Goal: Task Accomplishment & Management: Manage account settings

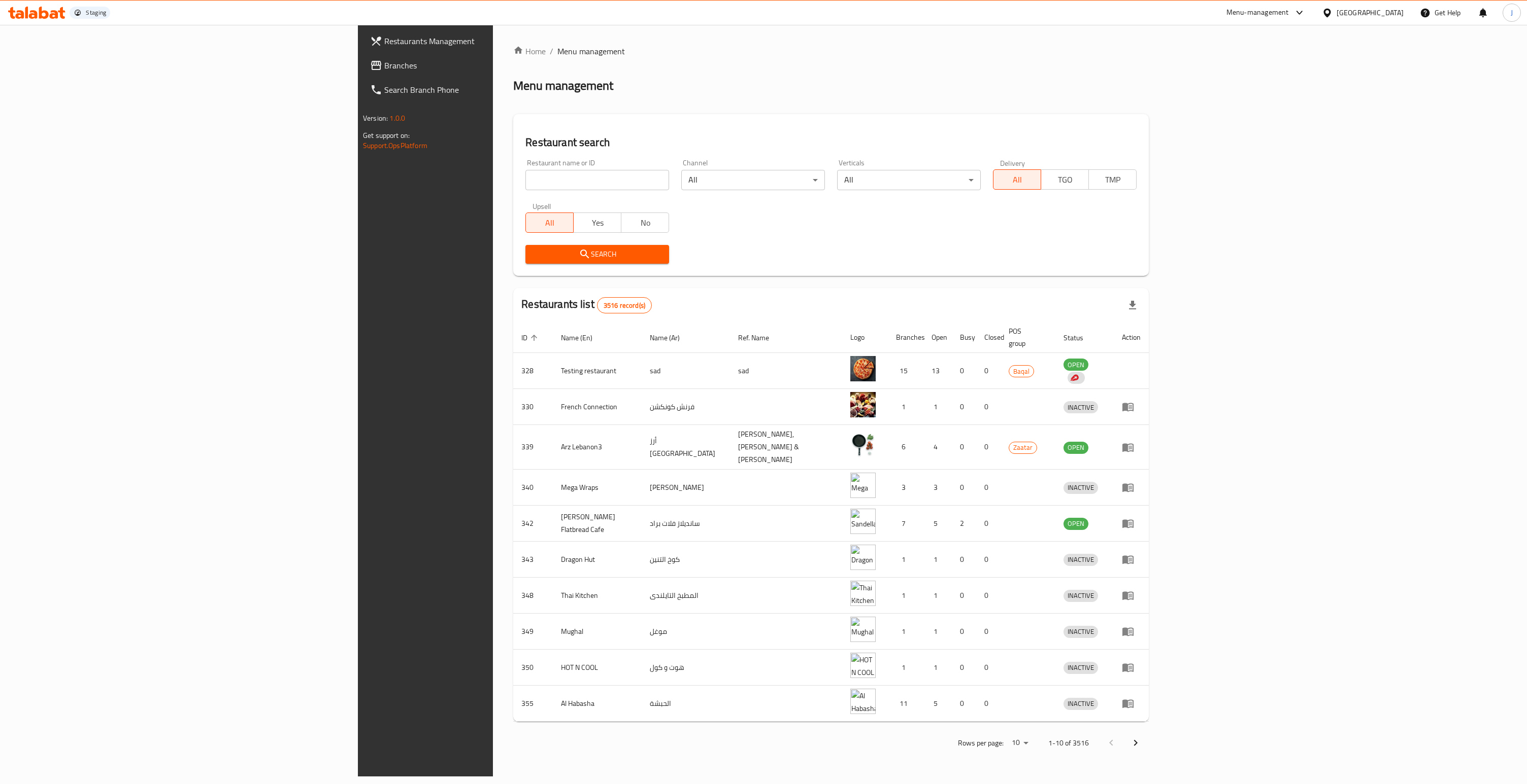
click at [1381, 13] on div "United Arab Emirates" at bounding box center [1369, 13] width 67 height 12
click at [1278, 173] on div "[GEOGRAPHIC_DATA]" at bounding box center [1294, 175] width 83 height 23
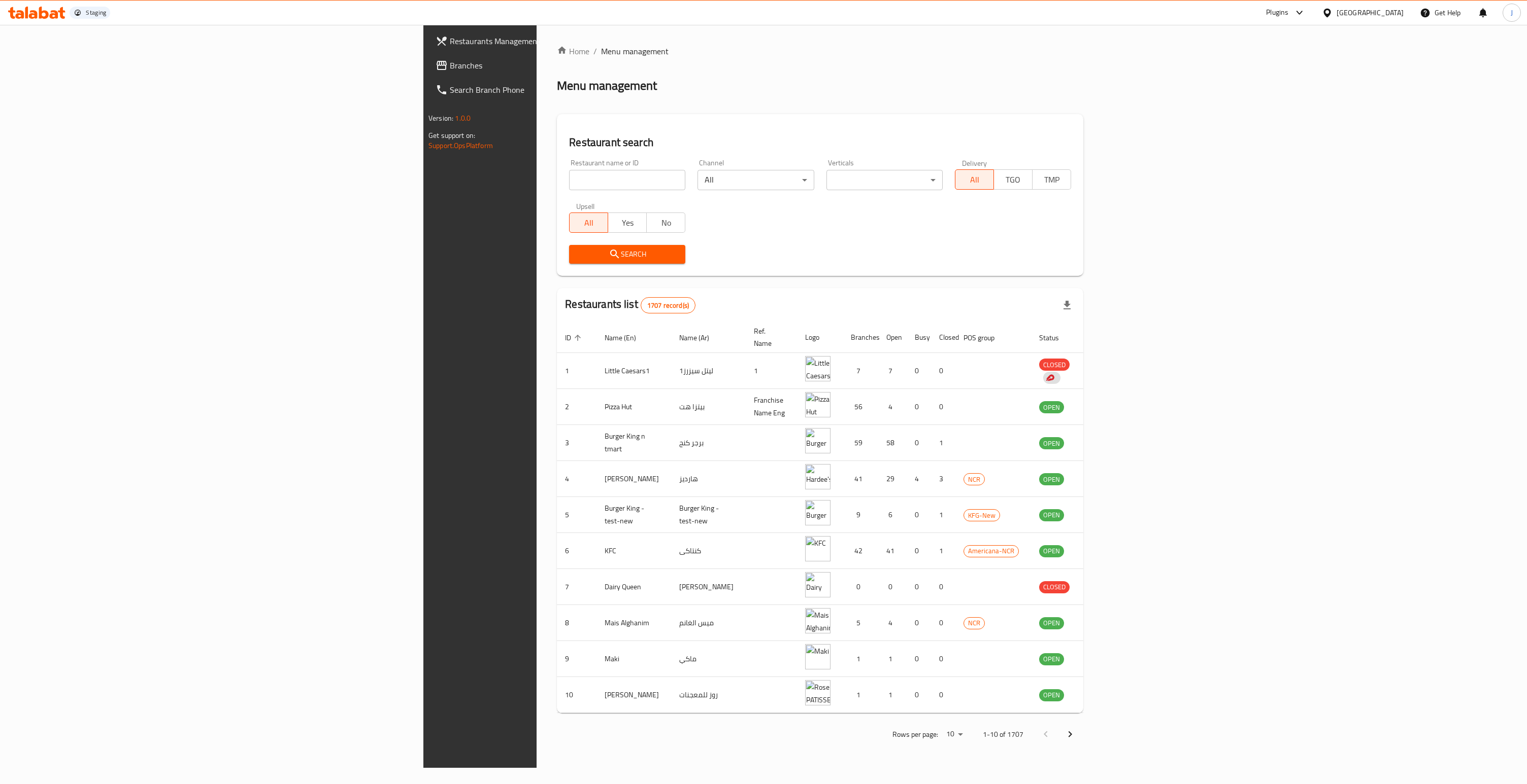
click at [569, 176] on input "search" at bounding box center [627, 179] width 116 height 20
type input "13614"
click at [577, 248] on span "Search" at bounding box center [627, 254] width 100 height 13
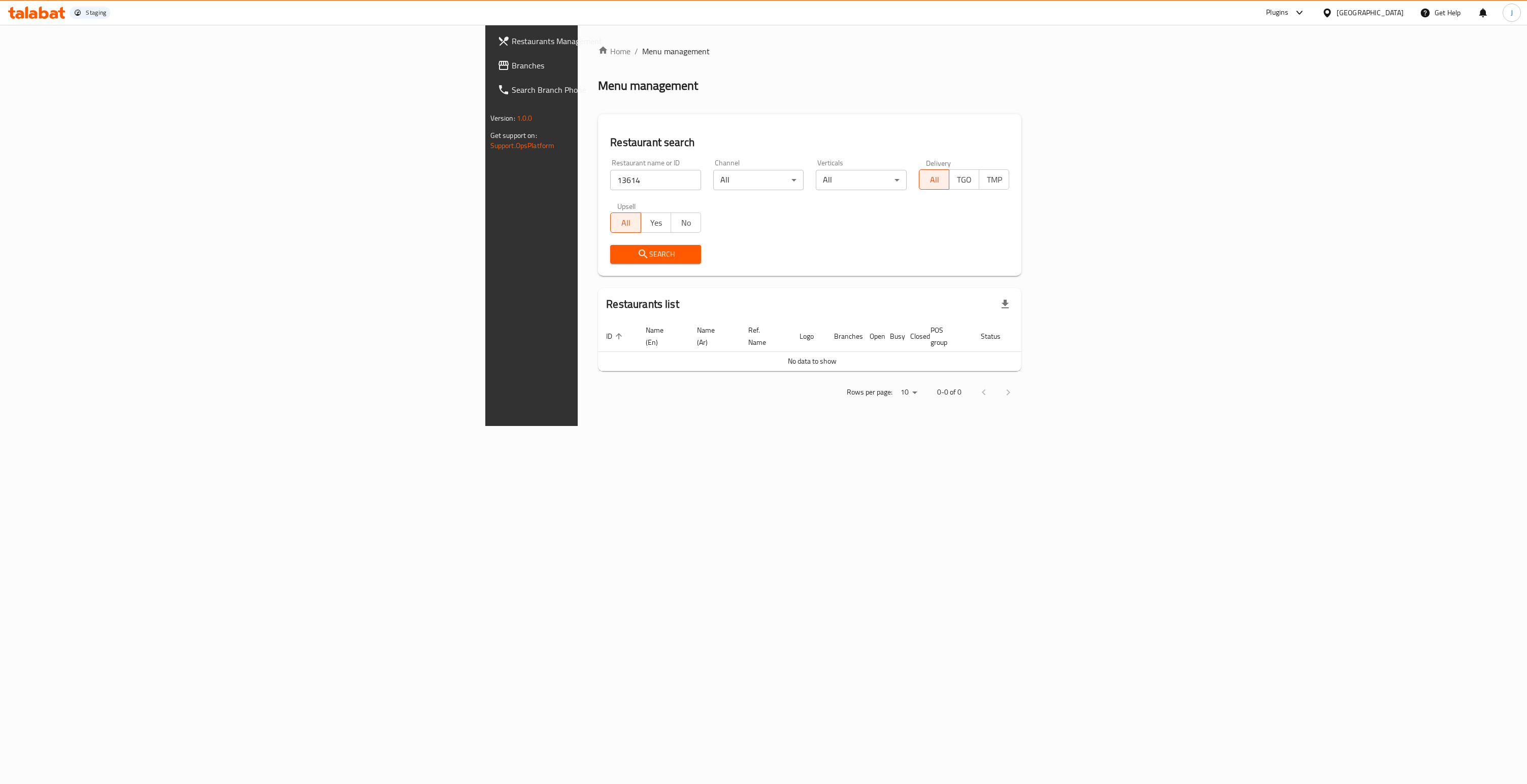
click at [511, 61] on span "Branches" at bounding box center [621, 66] width 220 height 13
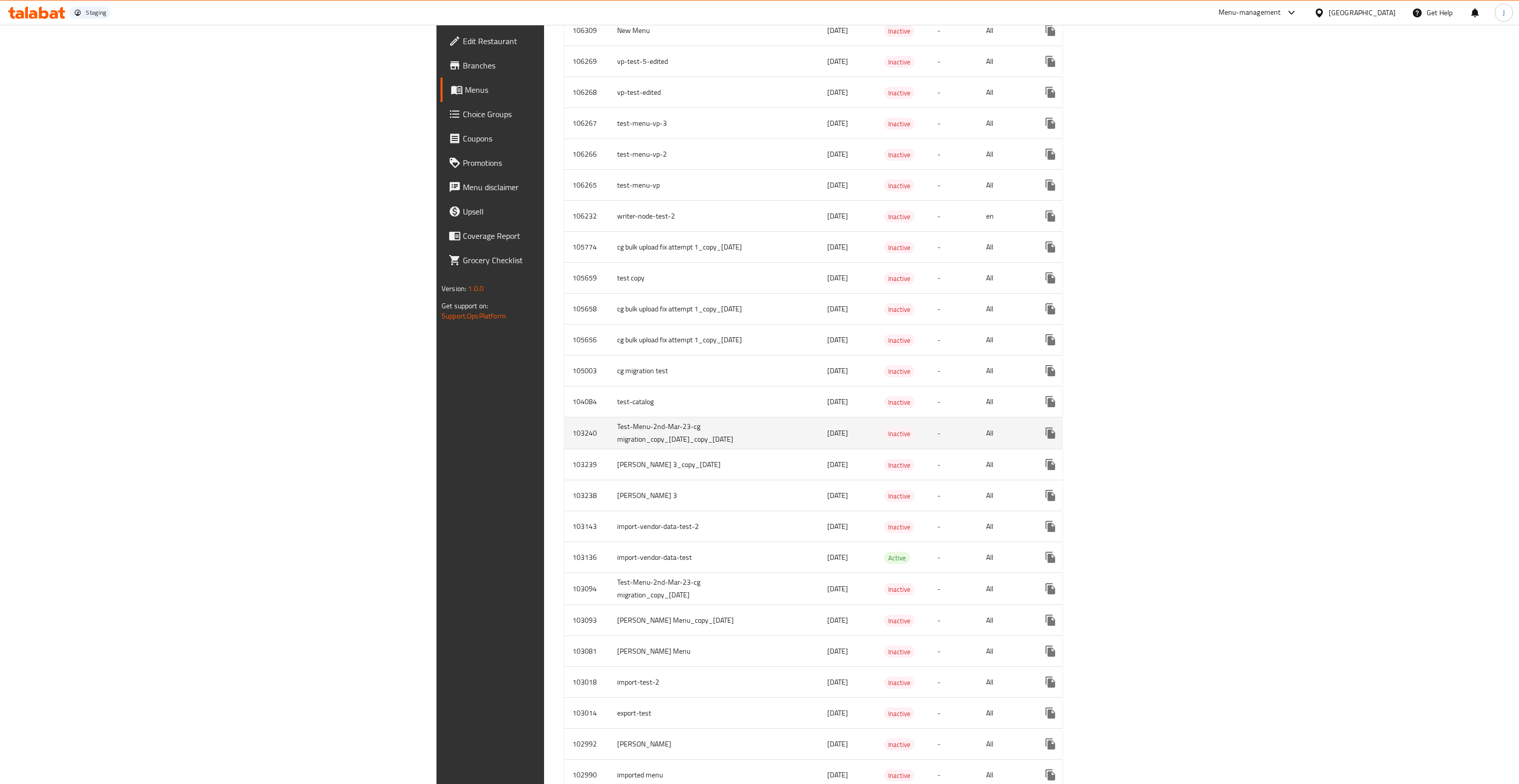
scroll to position [1258, 0]
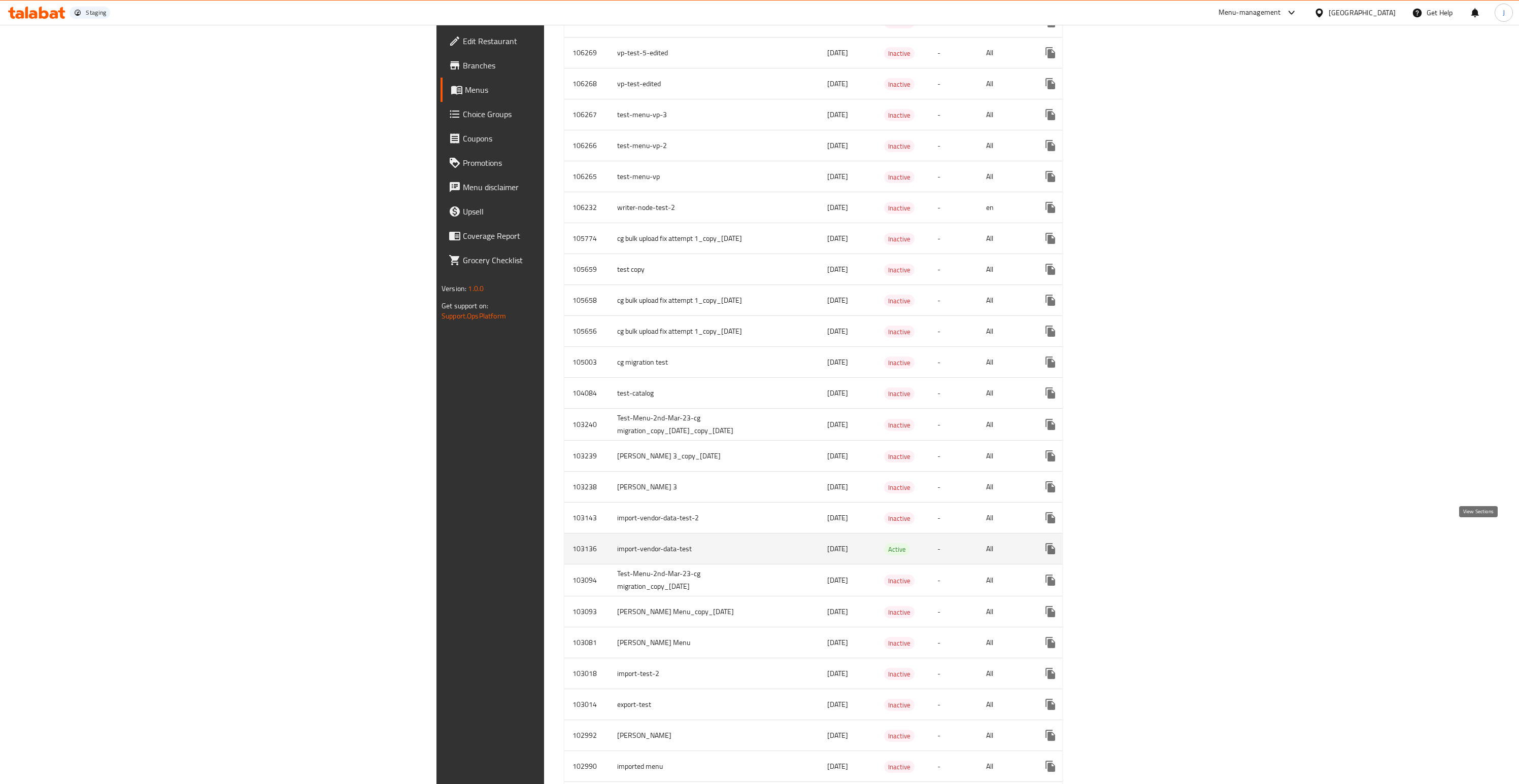
click at [1128, 545] on icon "enhanced table" at bounding box center [1123, 549] width 9 height 9
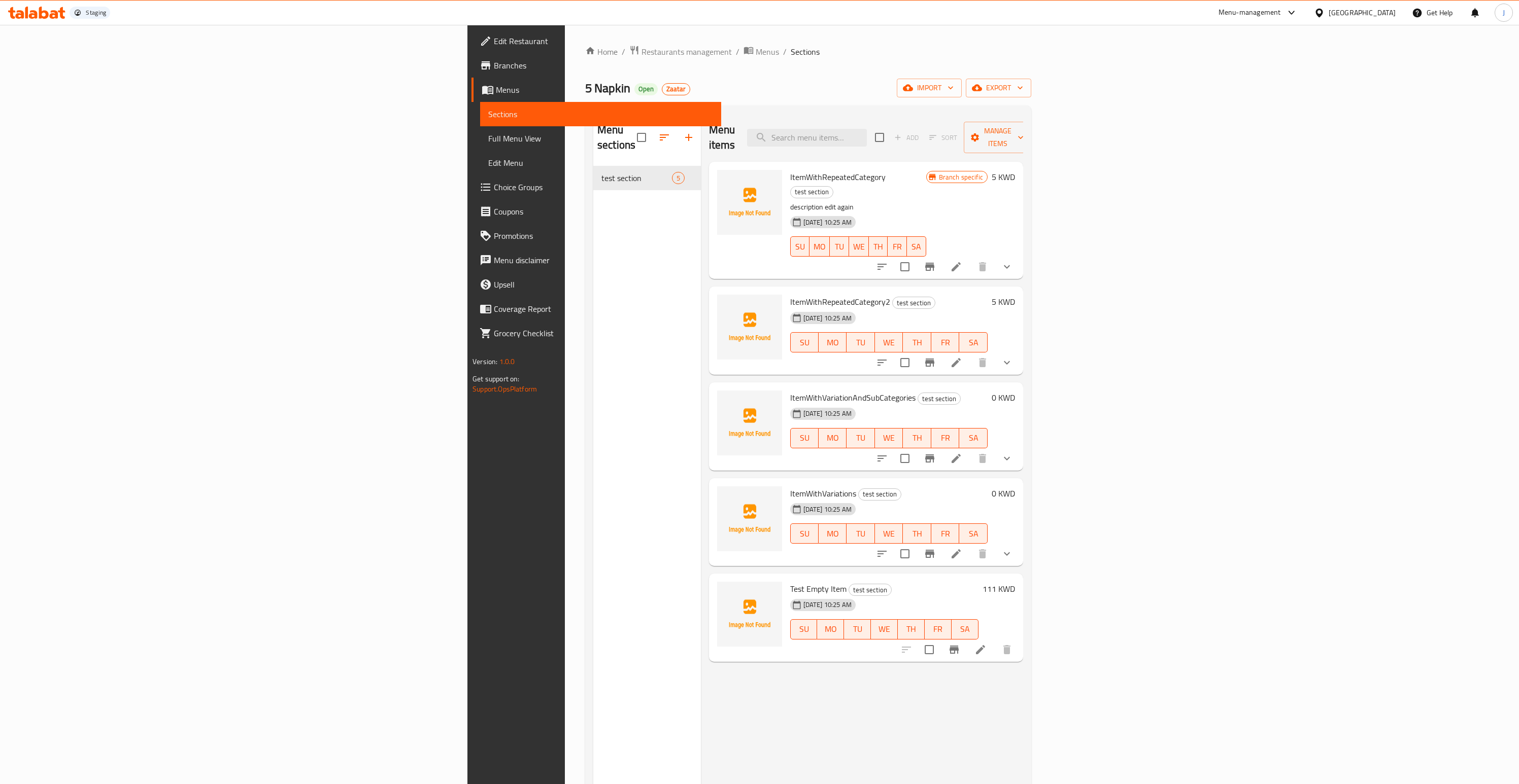
click at [994, 641] on li at bounding box center [980, 650] width 28 height 18
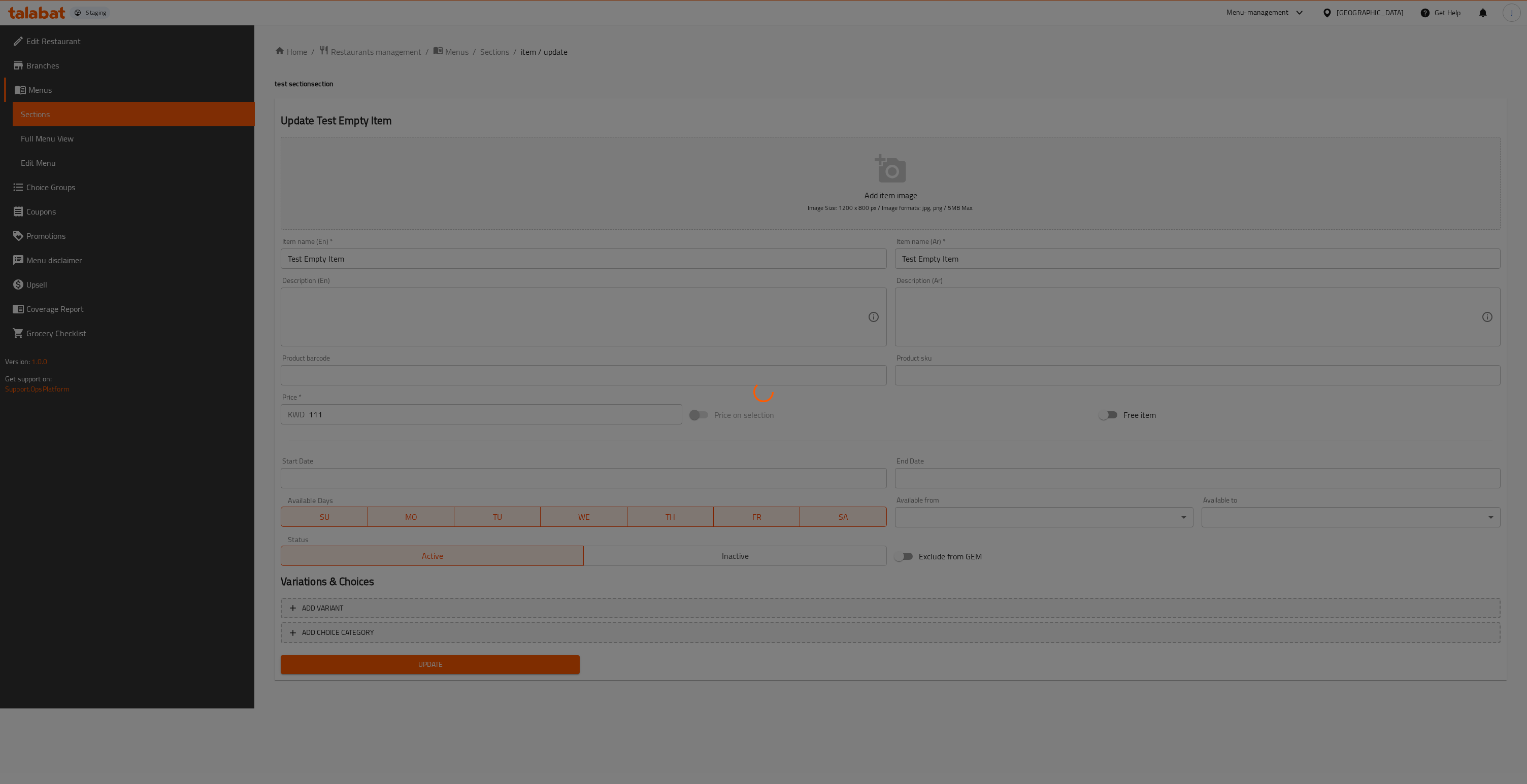
click at [402, 259] on div at bounding box center [763, 392] width 1527 height 784
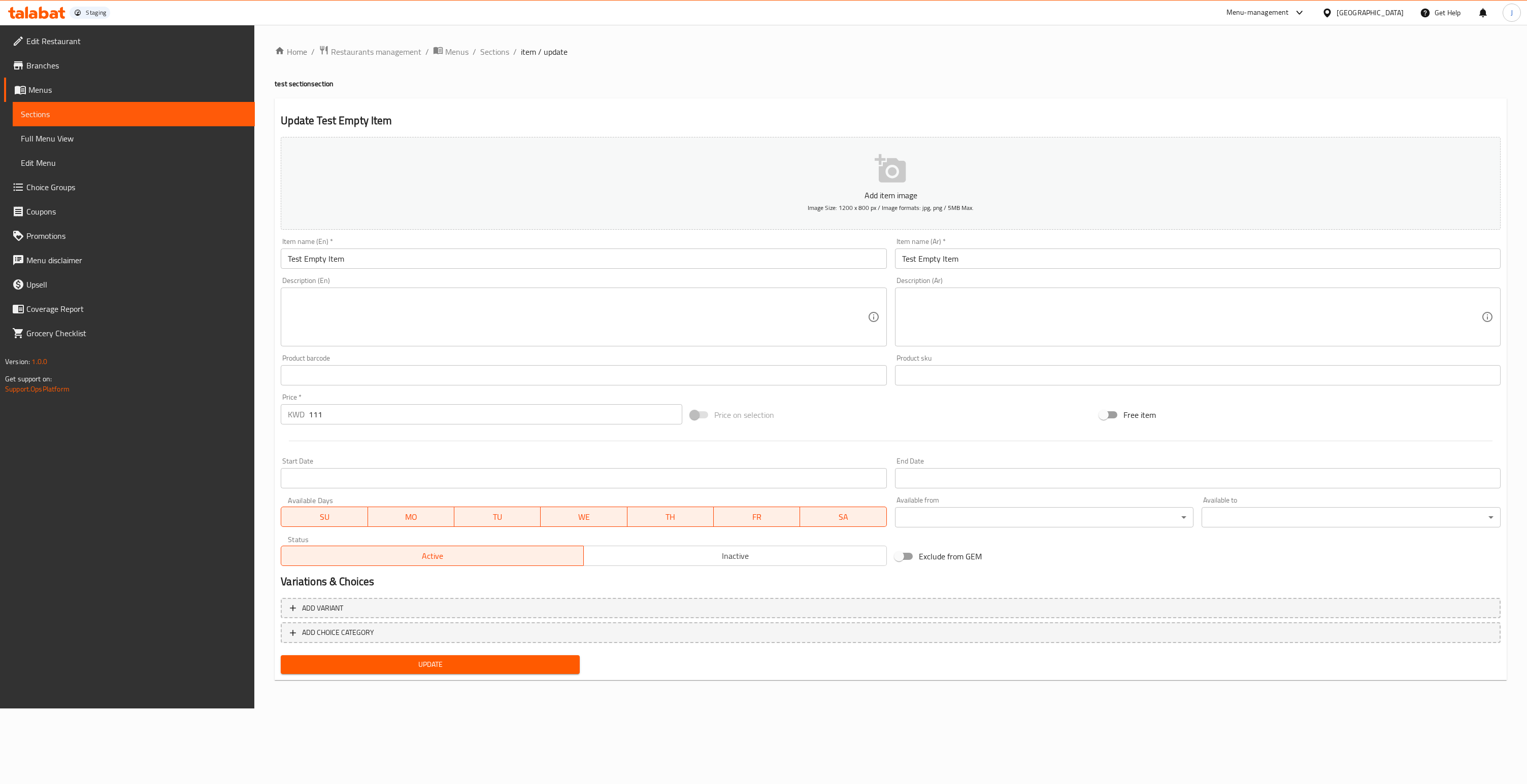
click at [400, 256] on input "Test Empty Item" at bounding box center [584, 258] width 606 height 20
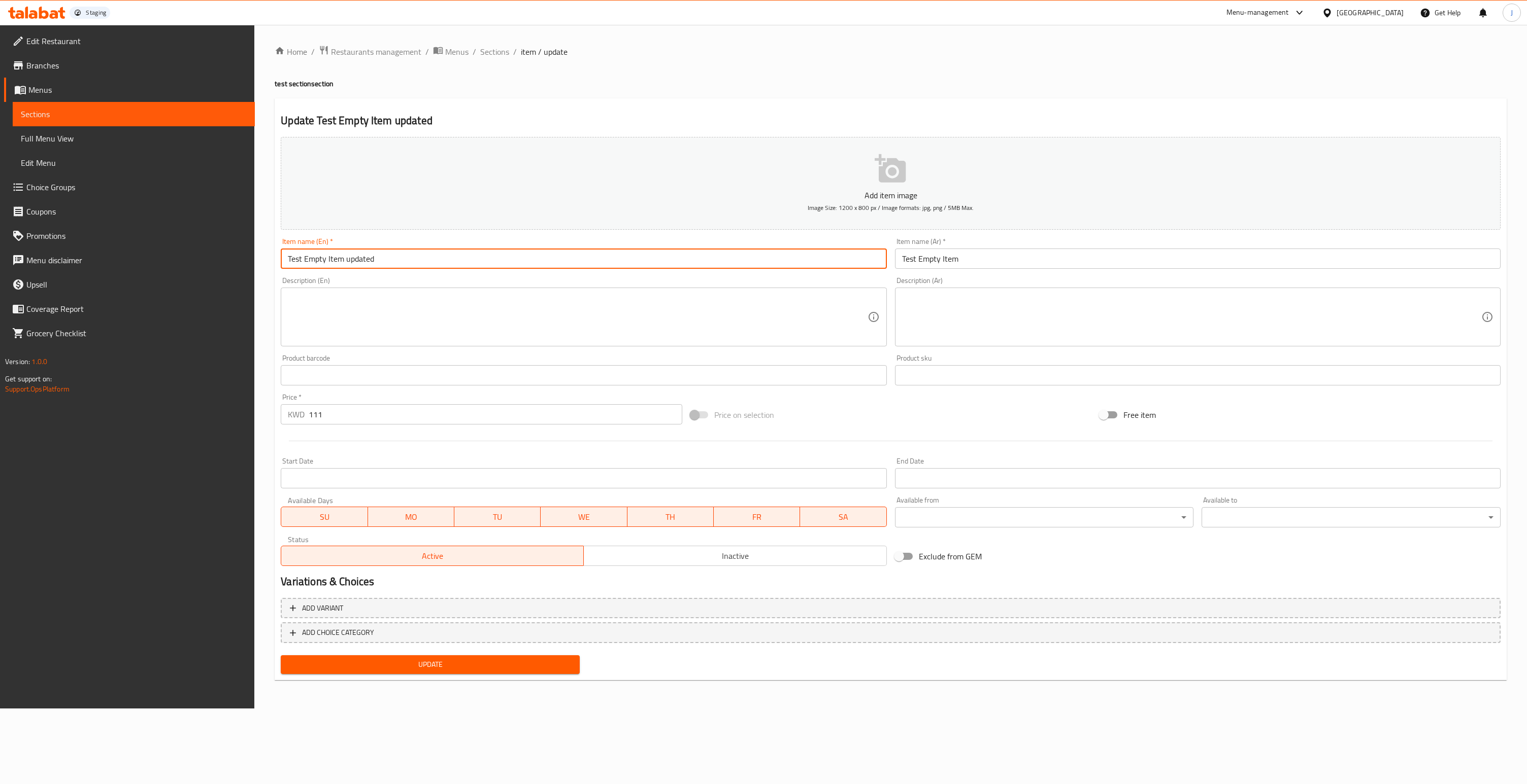
type input "Test Empty Item updated"
click at [281, 656] on button "Update" at bounding box center [430, 664] width 299 height 18
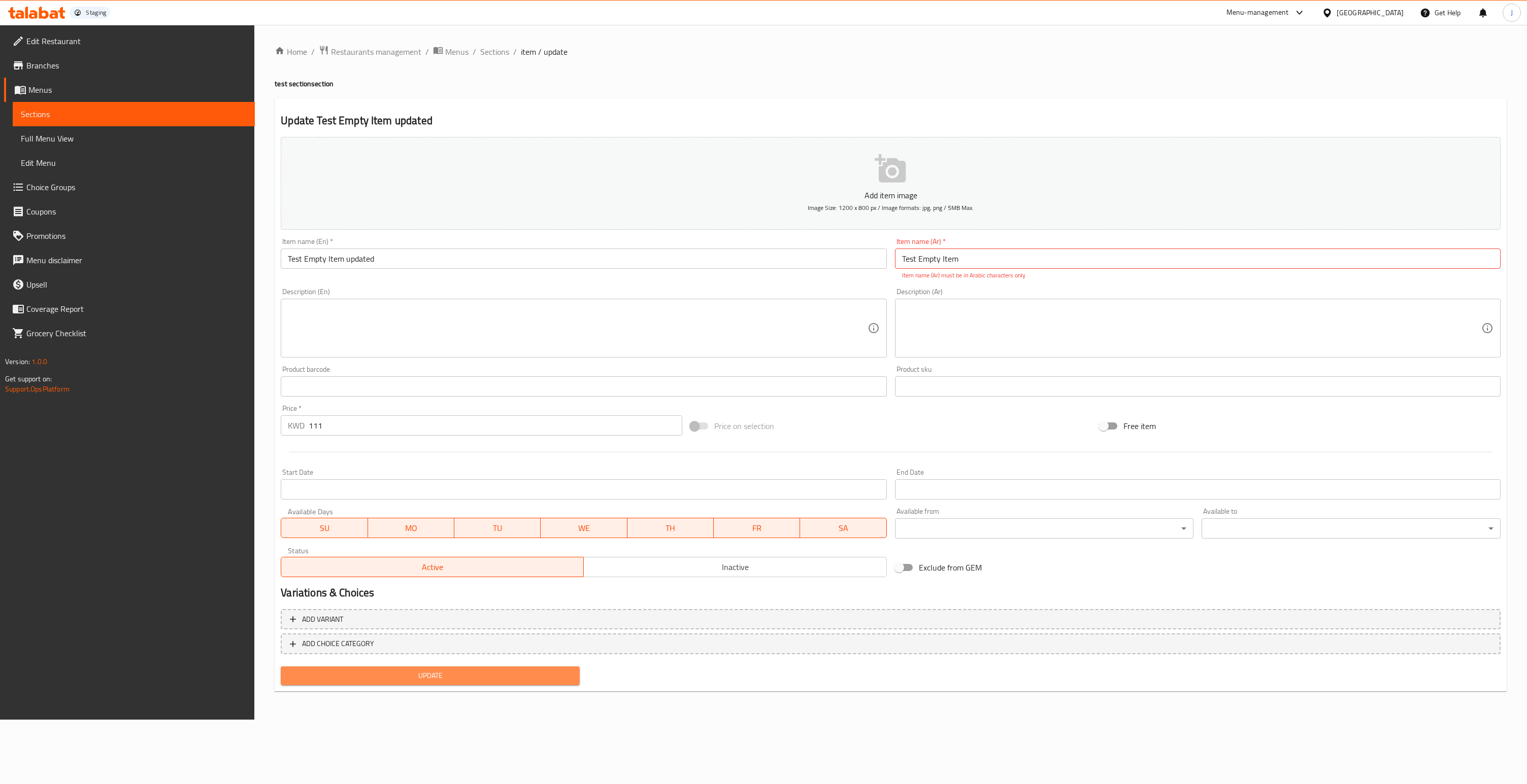
click at [366, 669] on button "Update" at bounding box center [430, 675] width 299 height 18
click at [951, 258] on input "Test Empty Item" at bounding box center [1198, 258] width 606 height 20
click at [951, 258] on input "text" at bounding box center [1198, 258] width 606 height 20
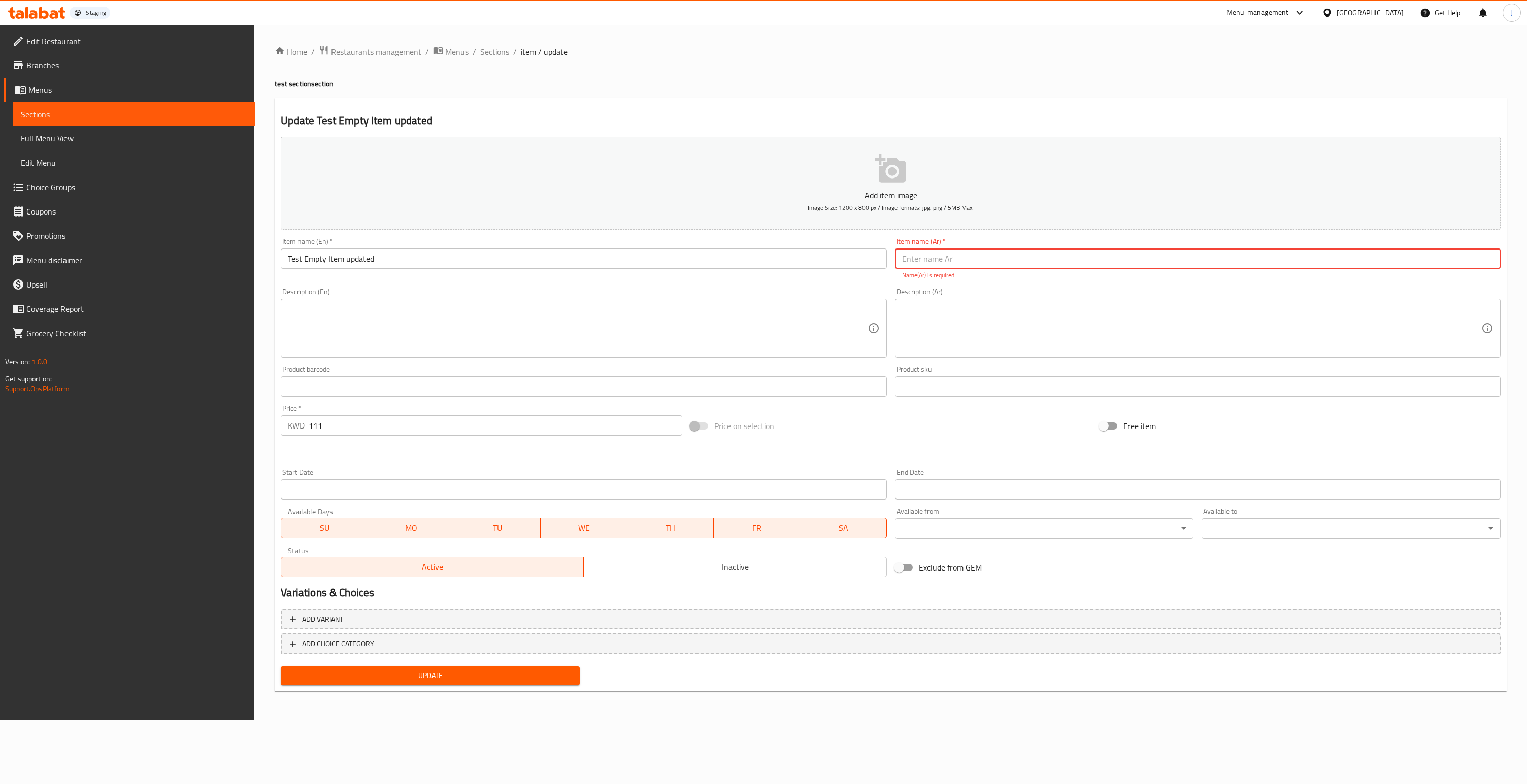
type input "ك"
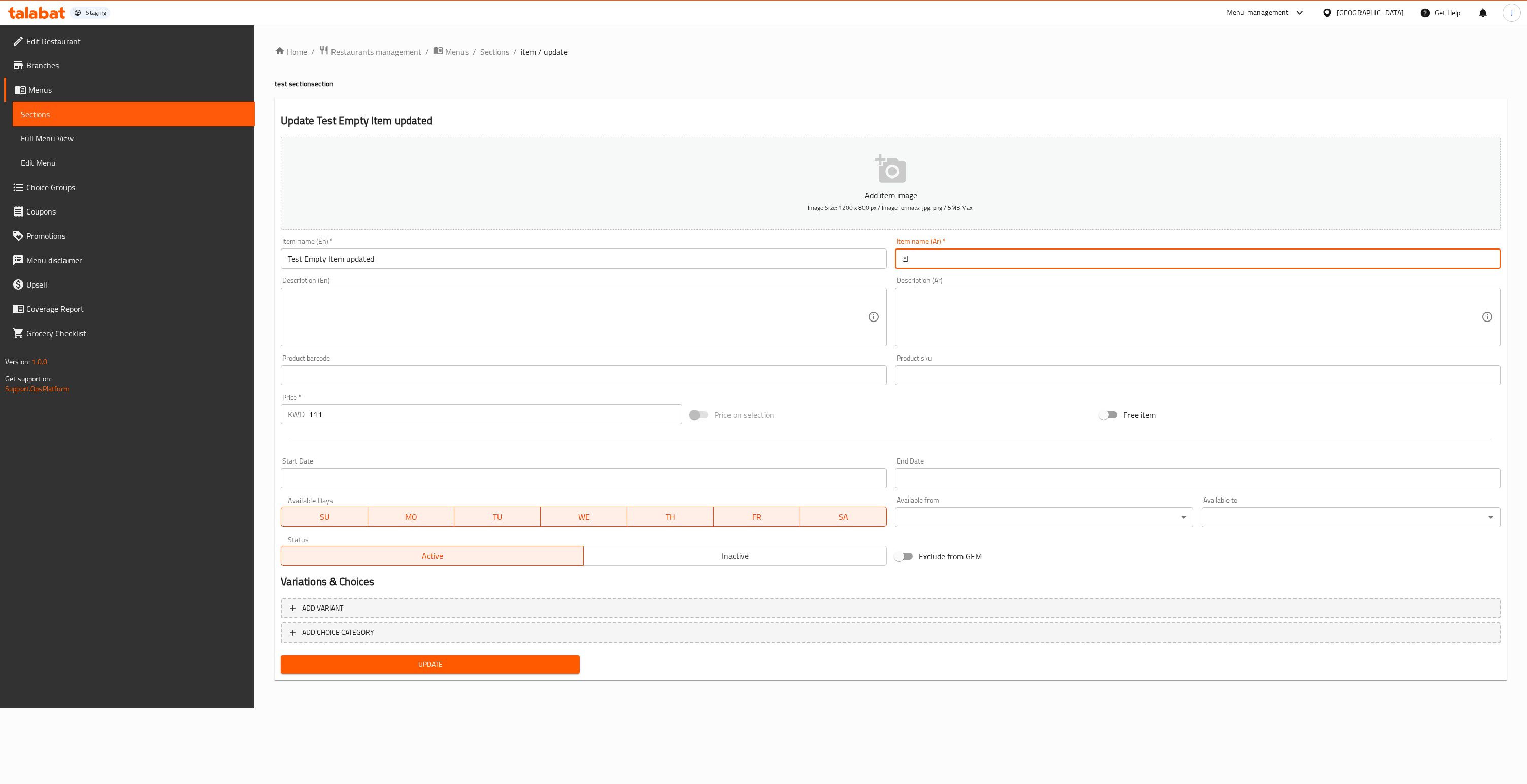
click at [548, 663] on span "Update" at bounding box center [429, 664] width 283 height 13
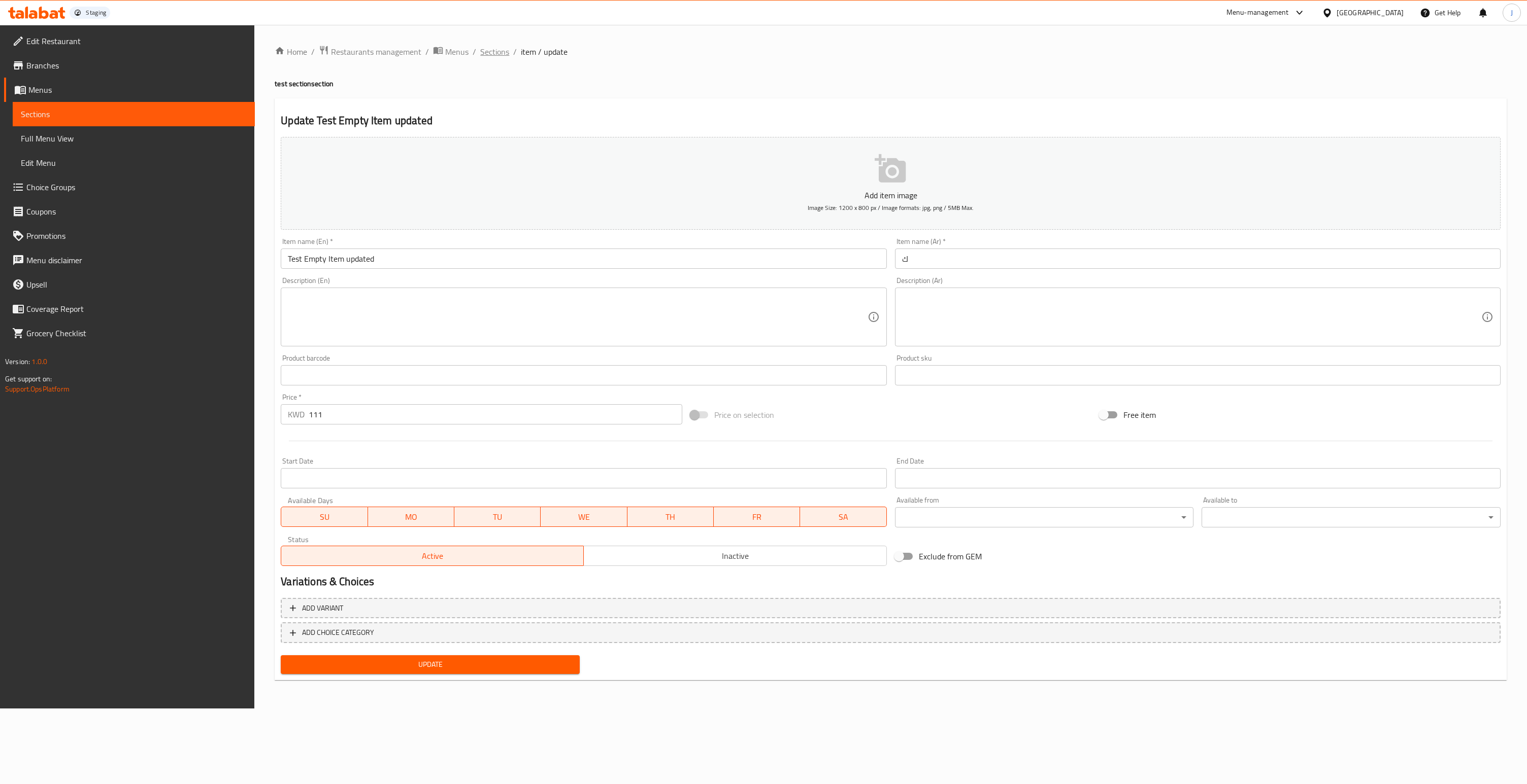
click at [499, 54] on span "Sections" at bounding box center [495, 51] width 29 height 13
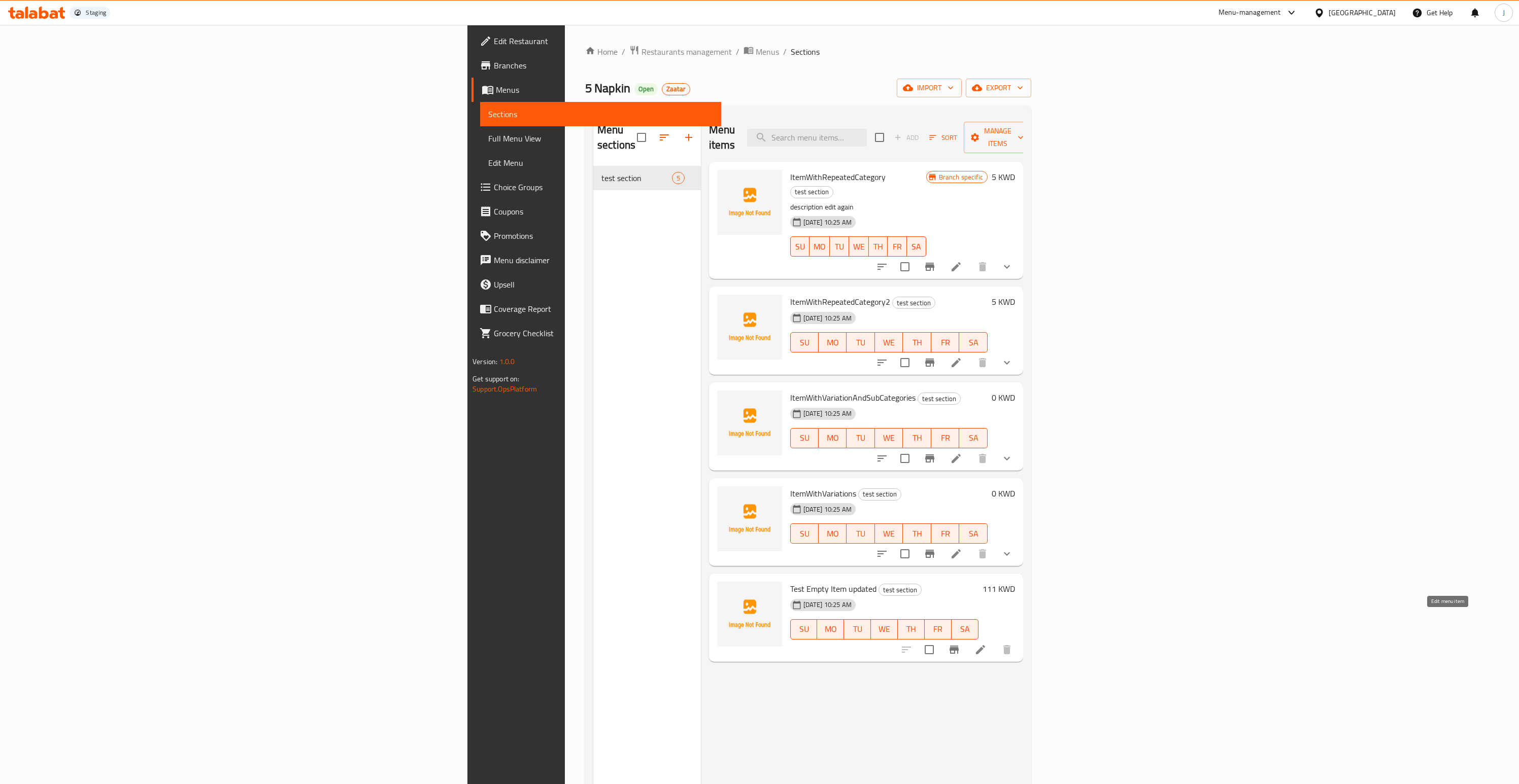
click at [987, 644] on icon at bounding box center [980, 650] width 13 height 13
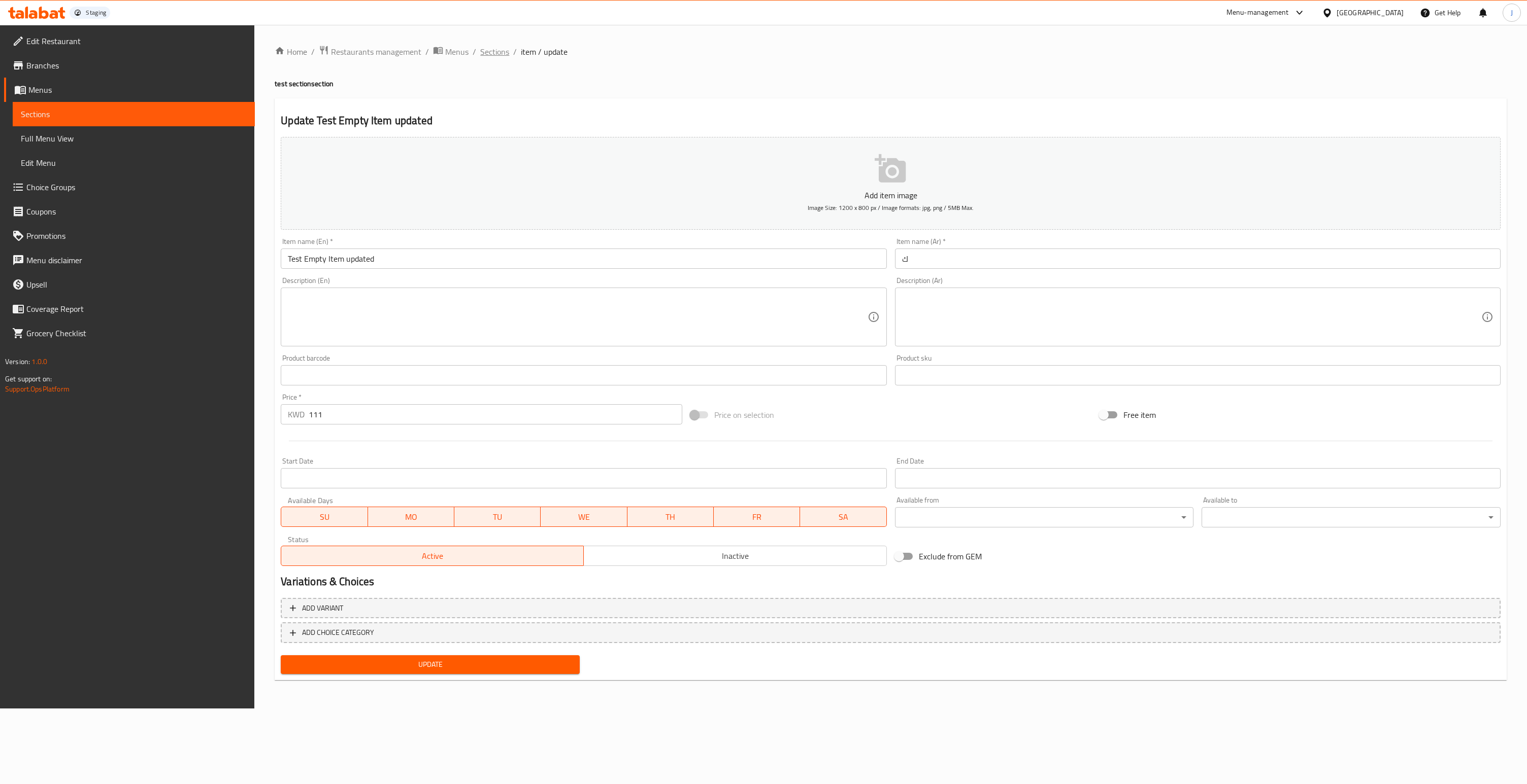
click at [498, 55] on span "Sections" at bounding box center [495, 51] width 29 height 13
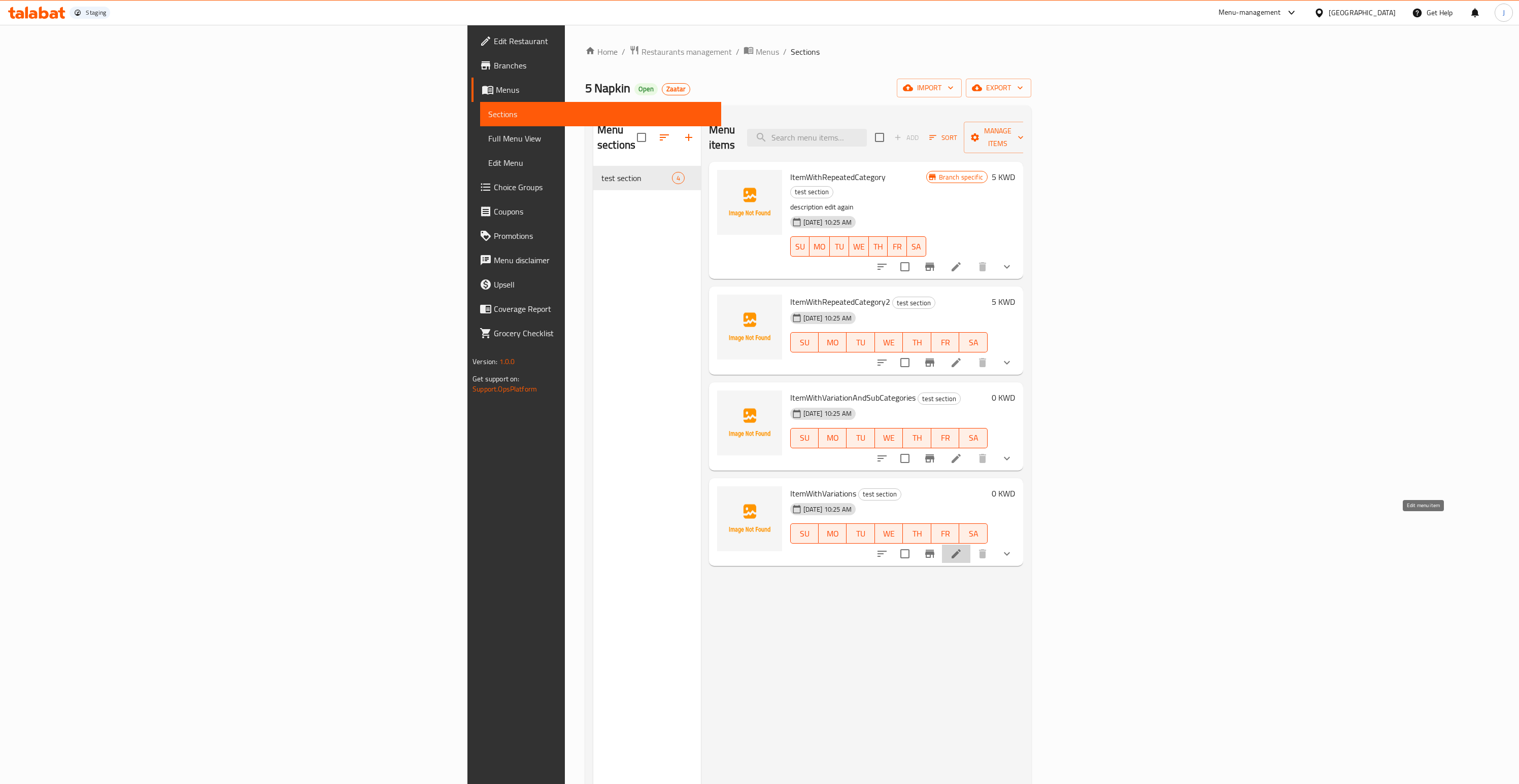
click at [963, 548] on icon at bounding box center [956, 554] width 13 height 13
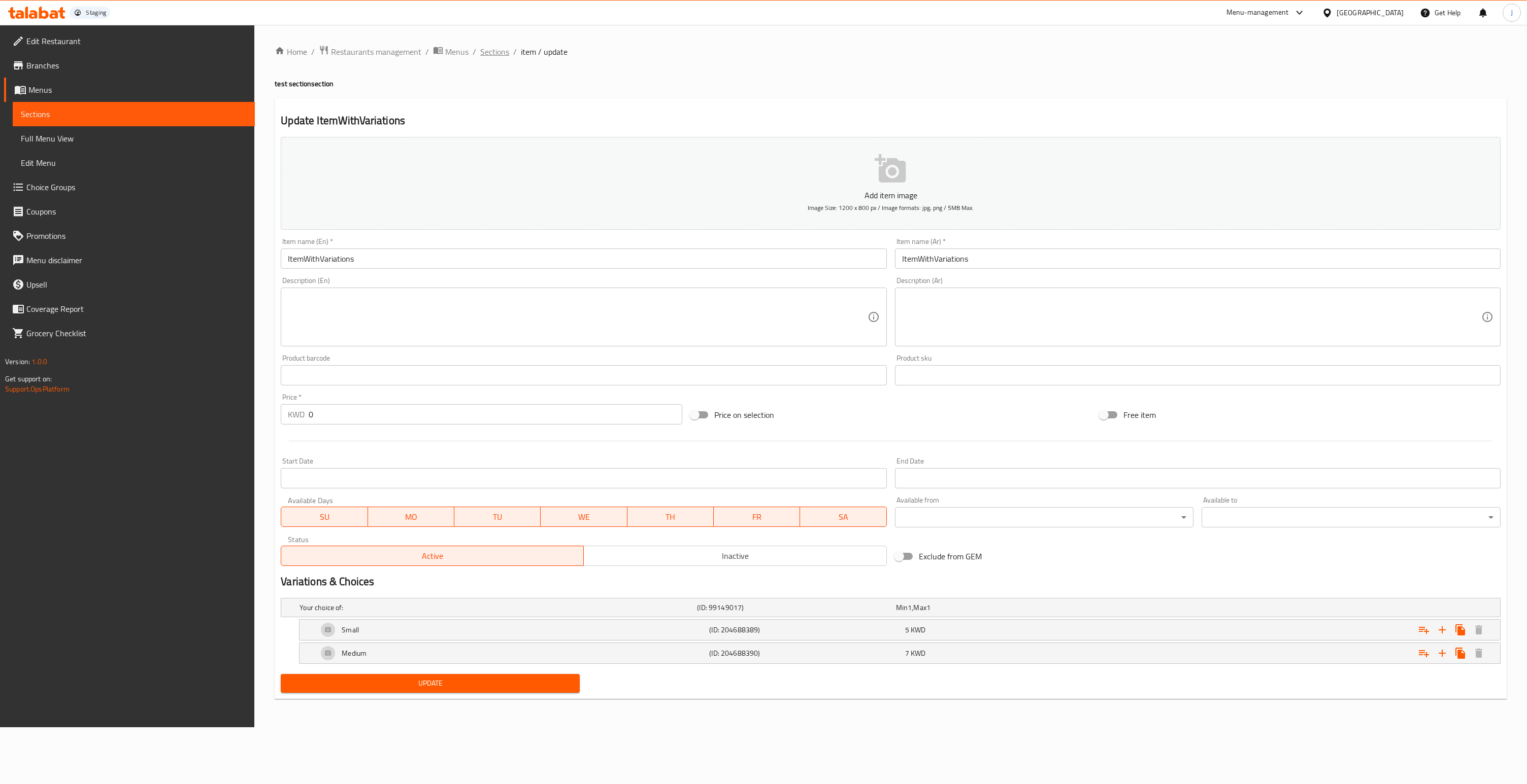
click at [499, 54] on span "Sections" at bounding box center [495, 51] width 29 height 13
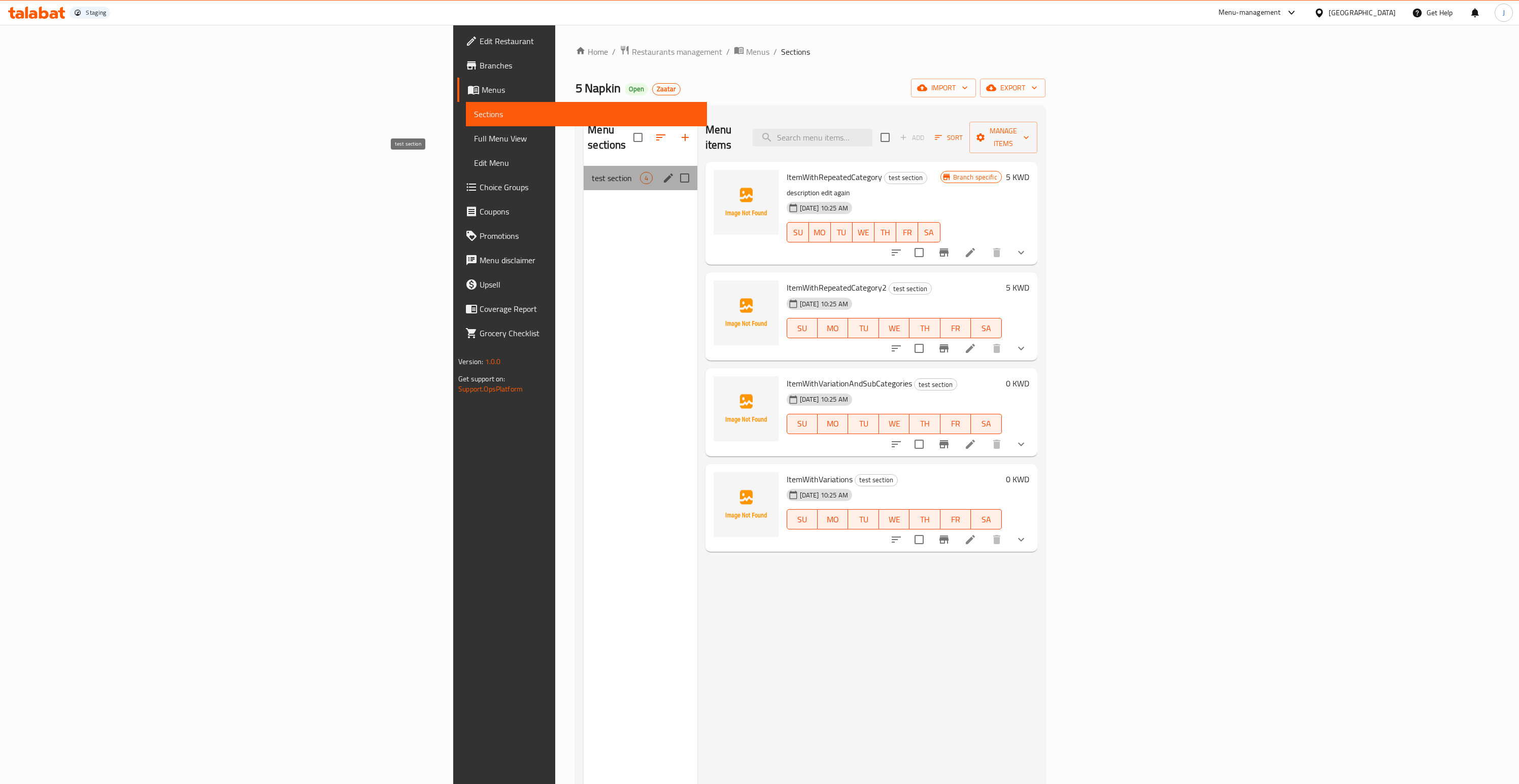
click at [591, 172] on span "test section" at bounding box center [614, 177] width 47 height 13
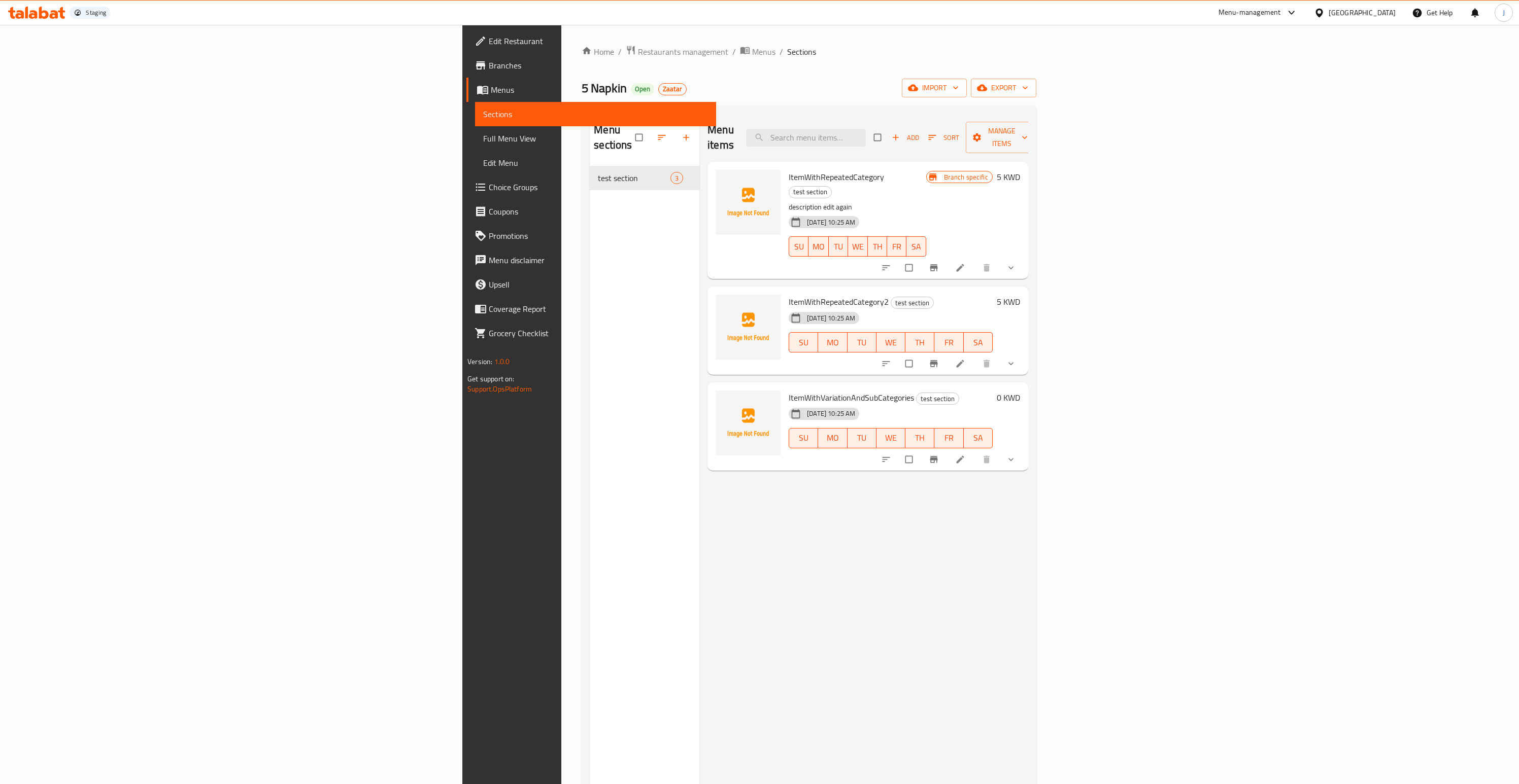
click at [965, 454] on icon at bounding box center [960, 459] width 11 height 11
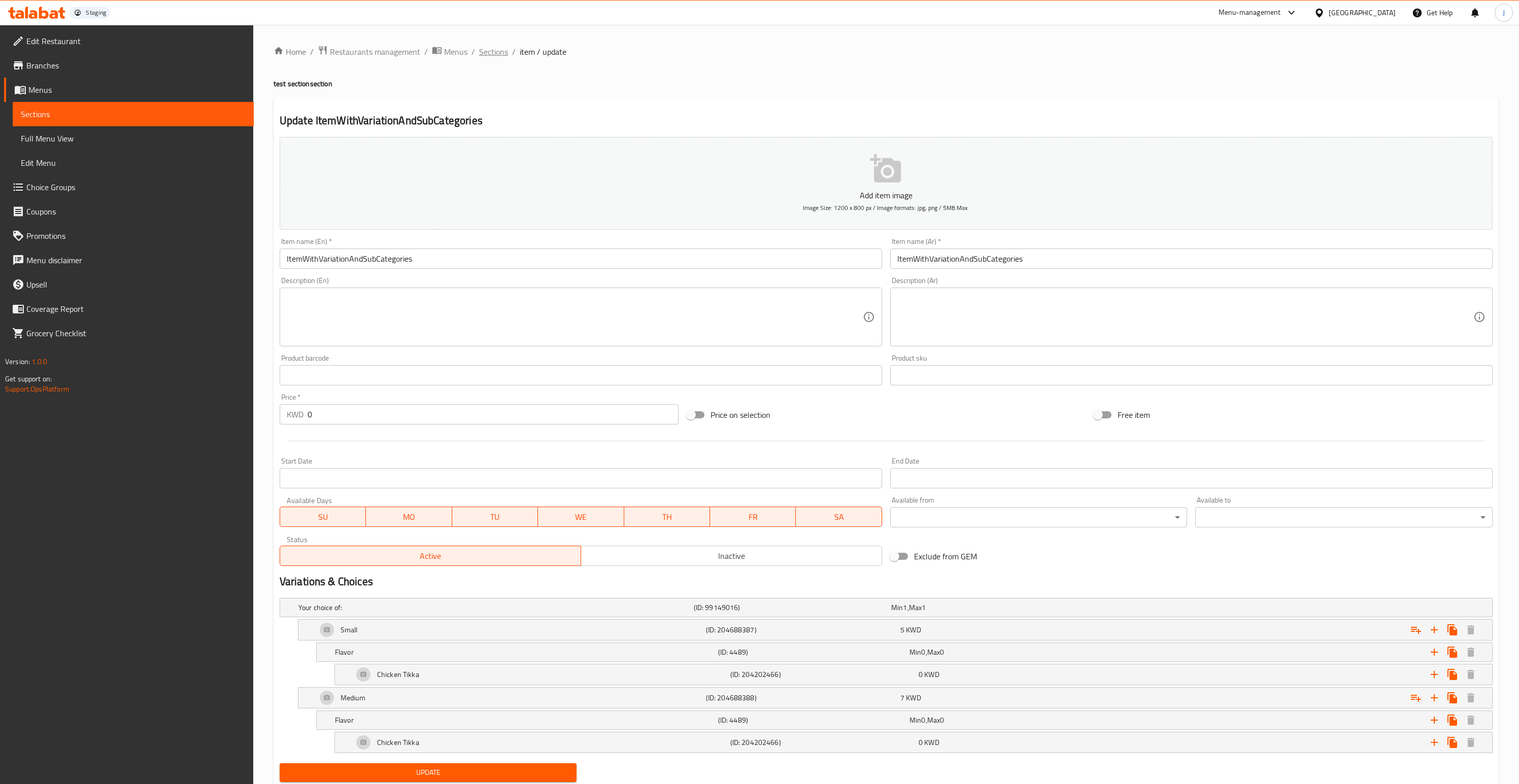
click at [485, 53] on span "Sections" at bounding box center [494, 51] width 29 height 13
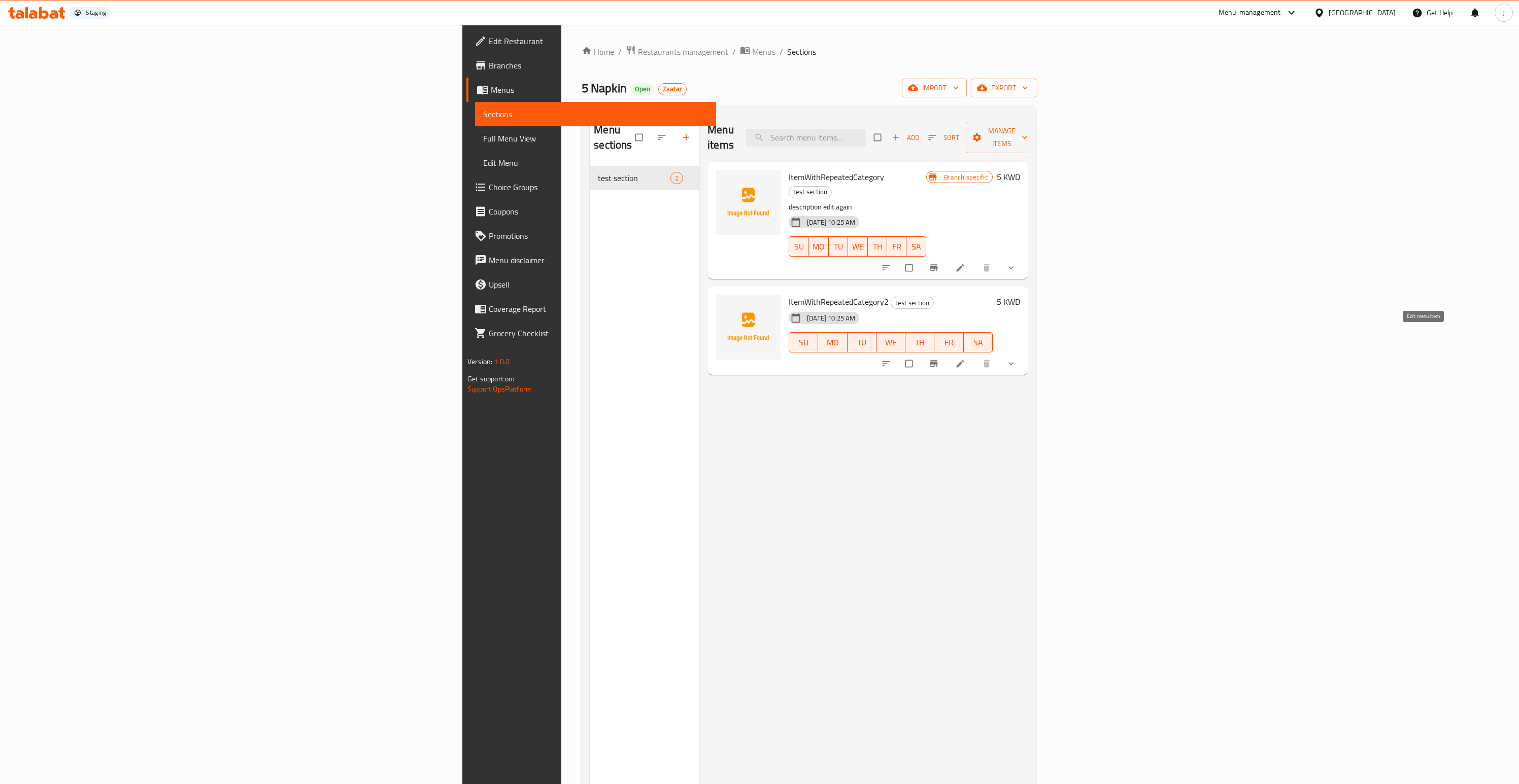
click at [963, 360] on icon at bounding box center [960, 364] width 8 height 8
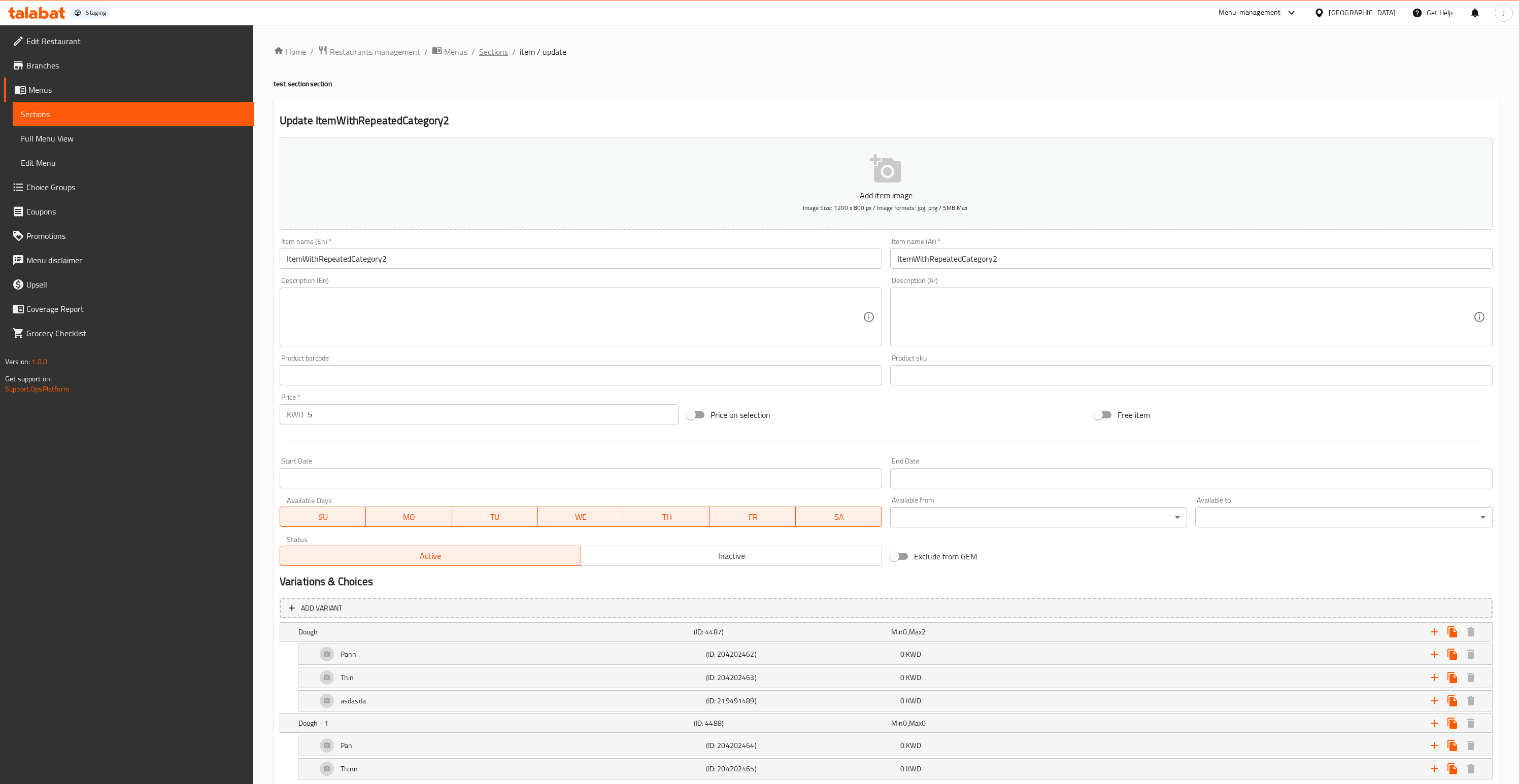
click at [490, 51] on span "Sections" at bounding box center [494, 51] width 29 height 13
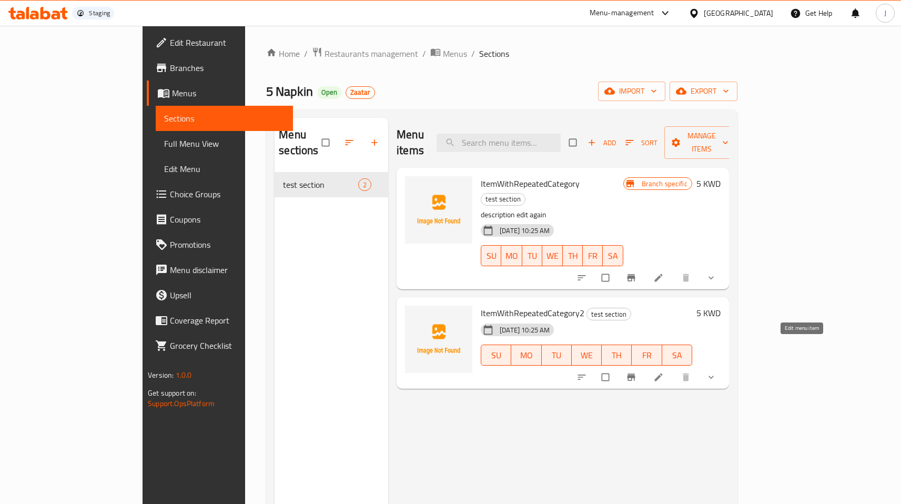
click at [664, 372] on icon at bounding box center [658, 377] width 11 height 11
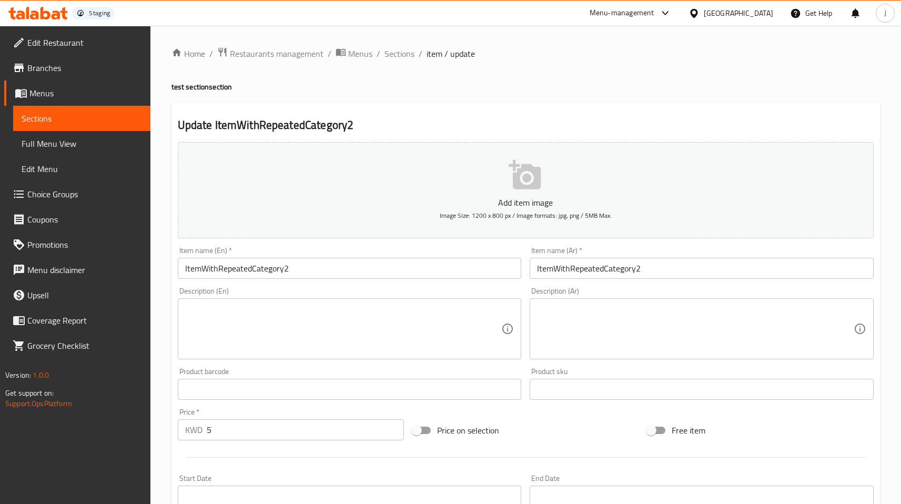
click at [325, 124] on h2 "Update ItemWithRepeatedCategory2" at bounding box center [526, 125] width 696 height 16
copy div "Update ItemWithRepeatedCategory2 Add item image Image Size: 1200 x 800 px / Ima…"
click at [325, 124] on h2 "Update ItemWithRepeatedCategory2" at bounding box center [526, 125] width 696 height 16
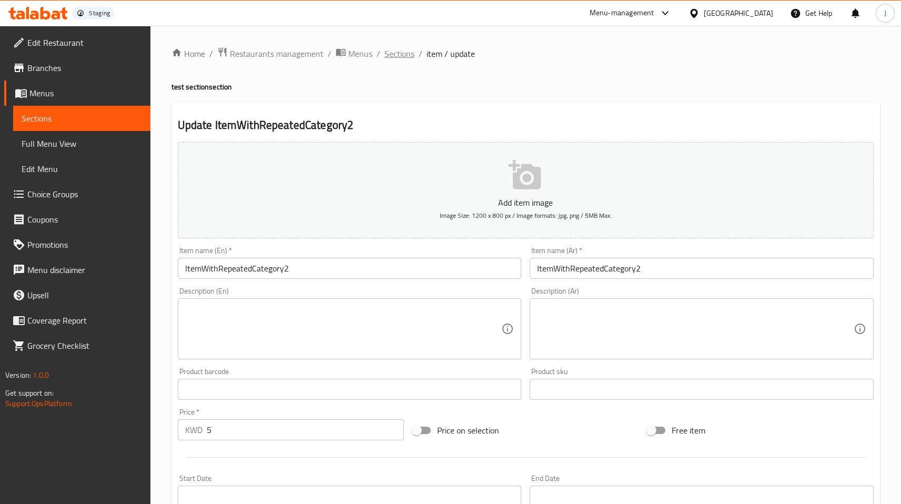
click at [396, 55] on span "Sections" at bounding box center [400, 53] width 30 height 13
